Goal: Navigation & Orientation: Find specific page/section

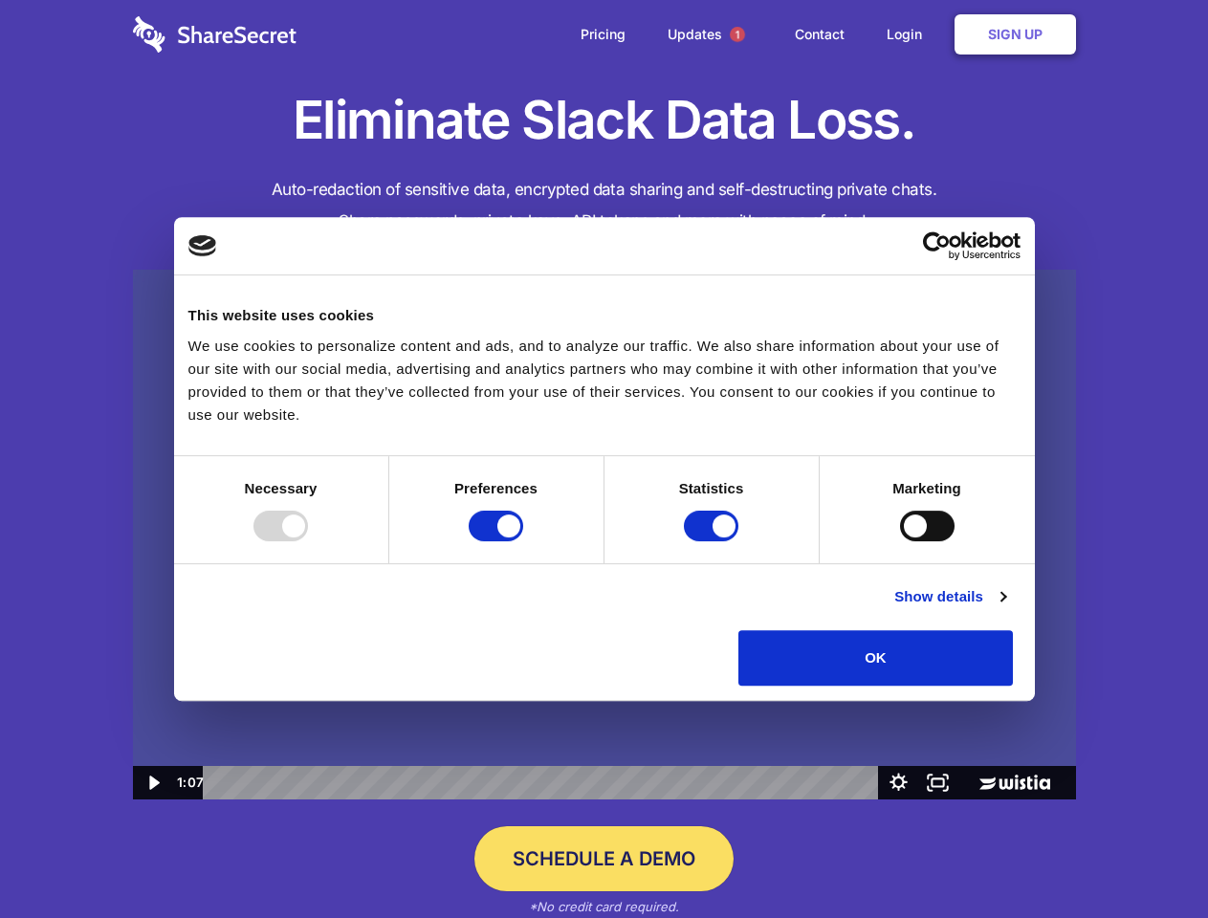
click at [603, 459] on img at bounding box center [604, 535] width 943 height 531
click at [308, 541] on div at bounding box center [280, 526] width 55 height 31
click at [523, 541] on input "Preferences" at bounding box center [496, 526] width 55 height 31
checkbox input "false"
click at [713, 541] on input "Statistics" at bounding box center [711, 526] width 55 height 31
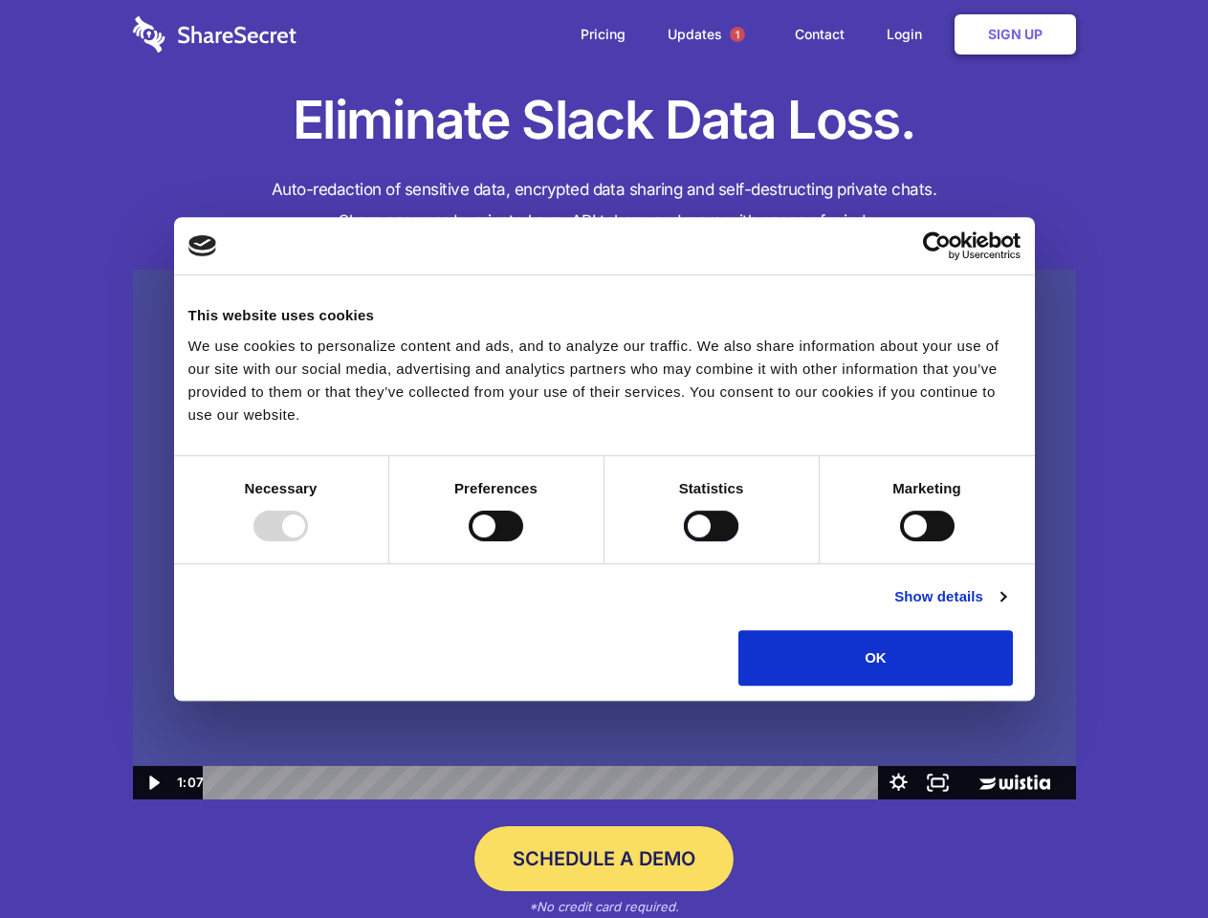
checkbox input "false"
click at [900, 541] on input "Marketing" at bounding box center [927, 526] width 55 height 31
checkbox input "true"
click at [1005, 608] on link "Show details" at bounding box center [949, 596] width 111 height 23
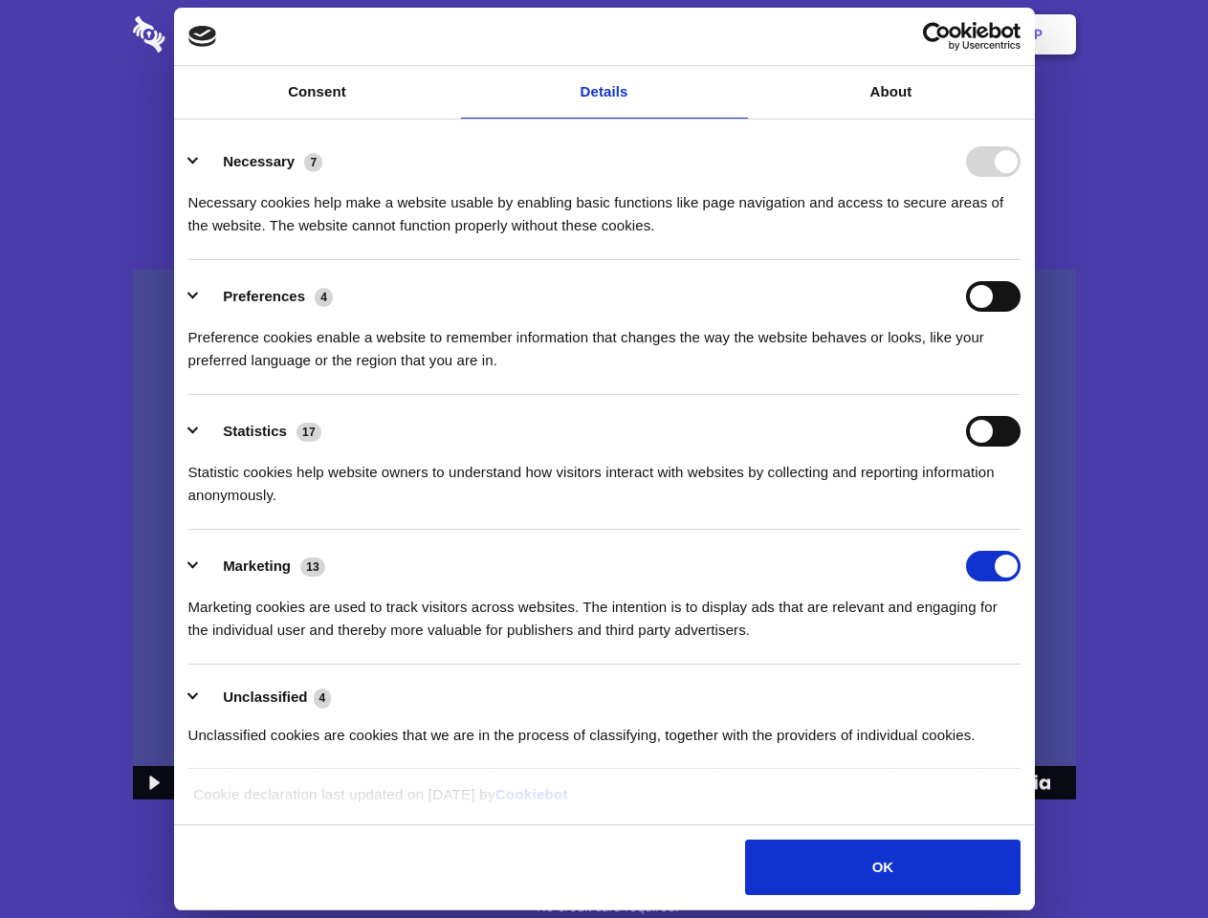
click at [1020, 260] on li "Necessary 7 Necessary cookies help make a website usable by enabling basic func…" at bounding box center [604, 192] width 832 height 135
click at [736, 34] on span "1" at bounding box center [737, 34] width 15 height 15
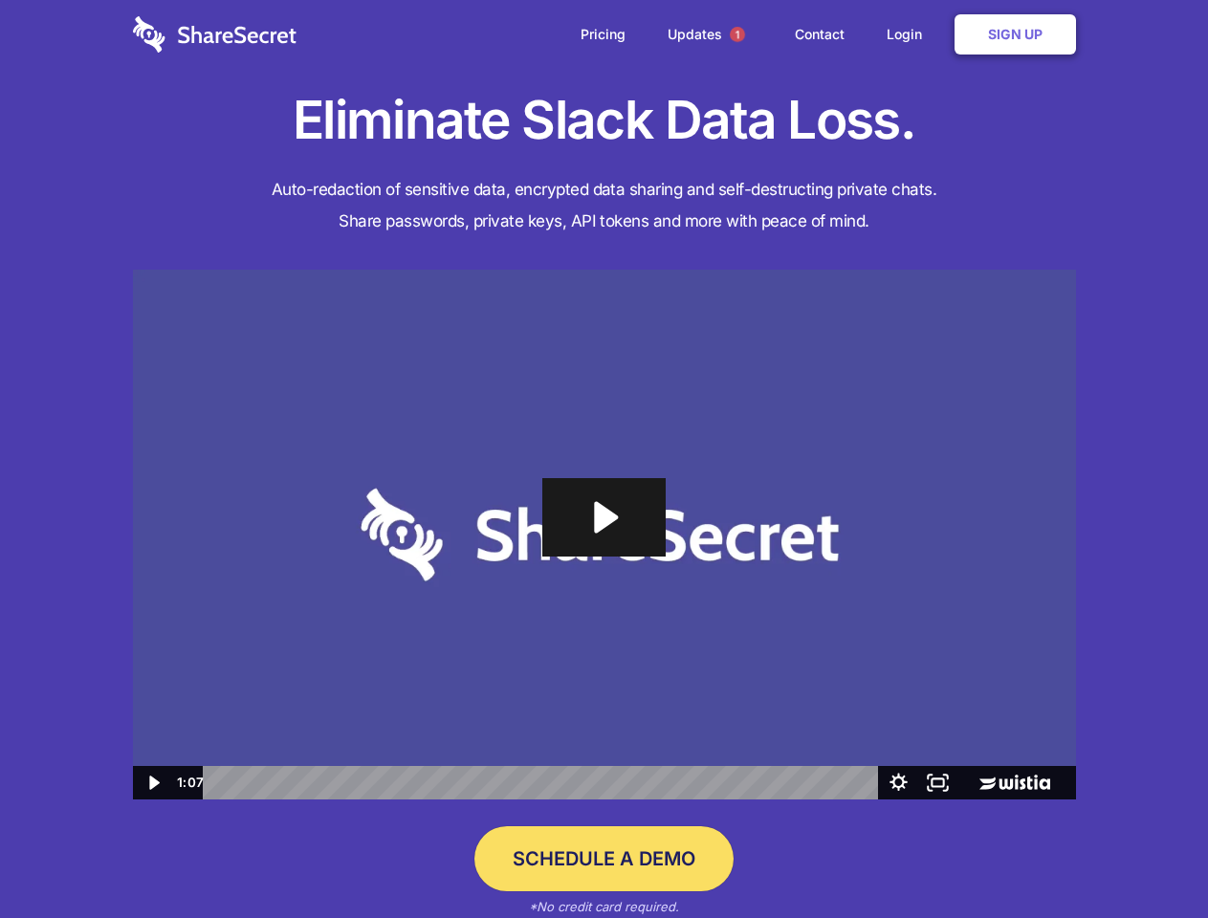
click at [604, 535] on icon "Play Video: Sharesecret Slack Extension" at bounding box center [603, 517] width 122 height 78
